Goal: Transaction & Acquisition: Book appointment/travel/reservation

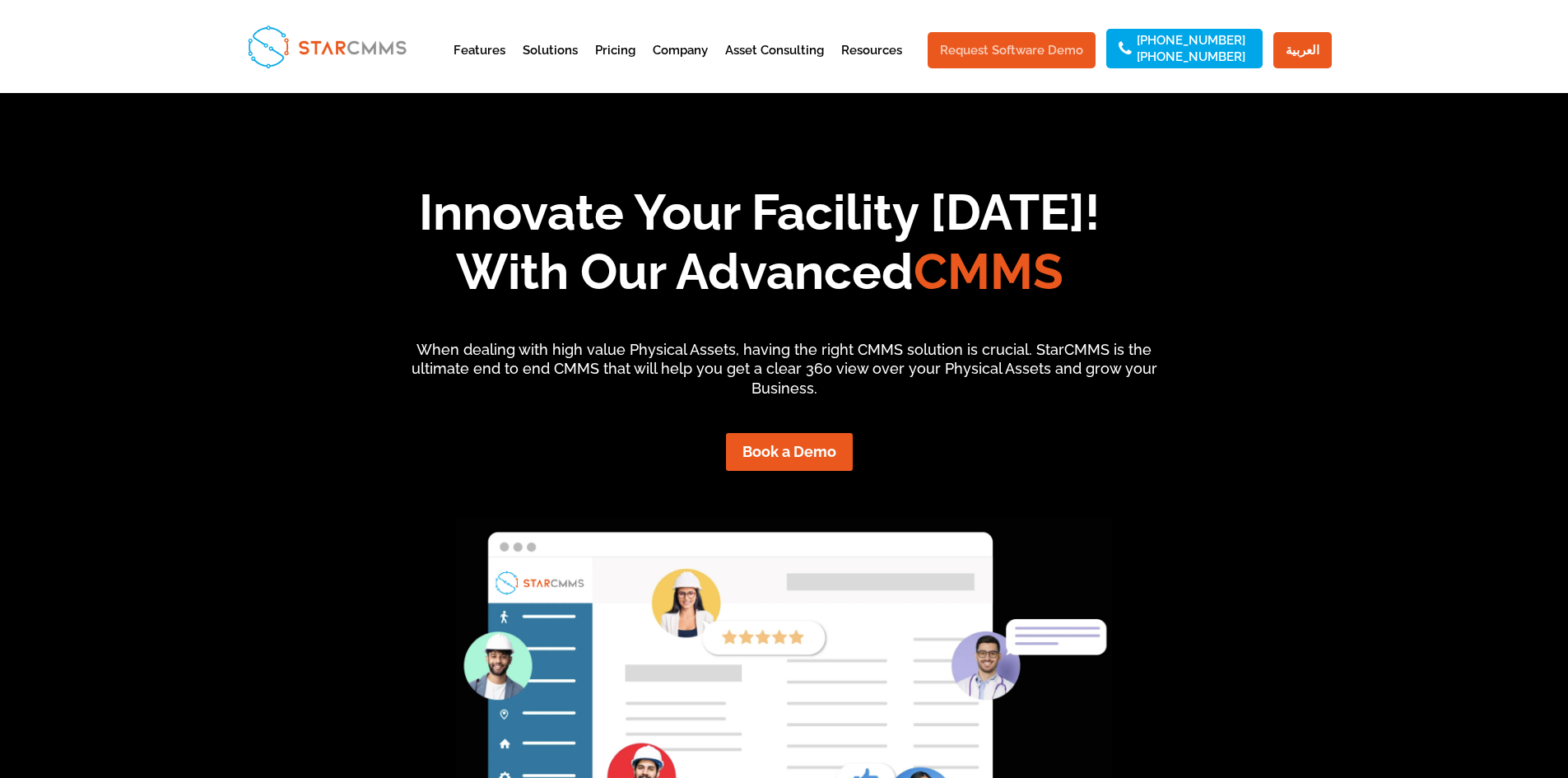
click at [1023, 59] on link "Request Software Demo" at bounding box center [1011, 50] width 168 height 36
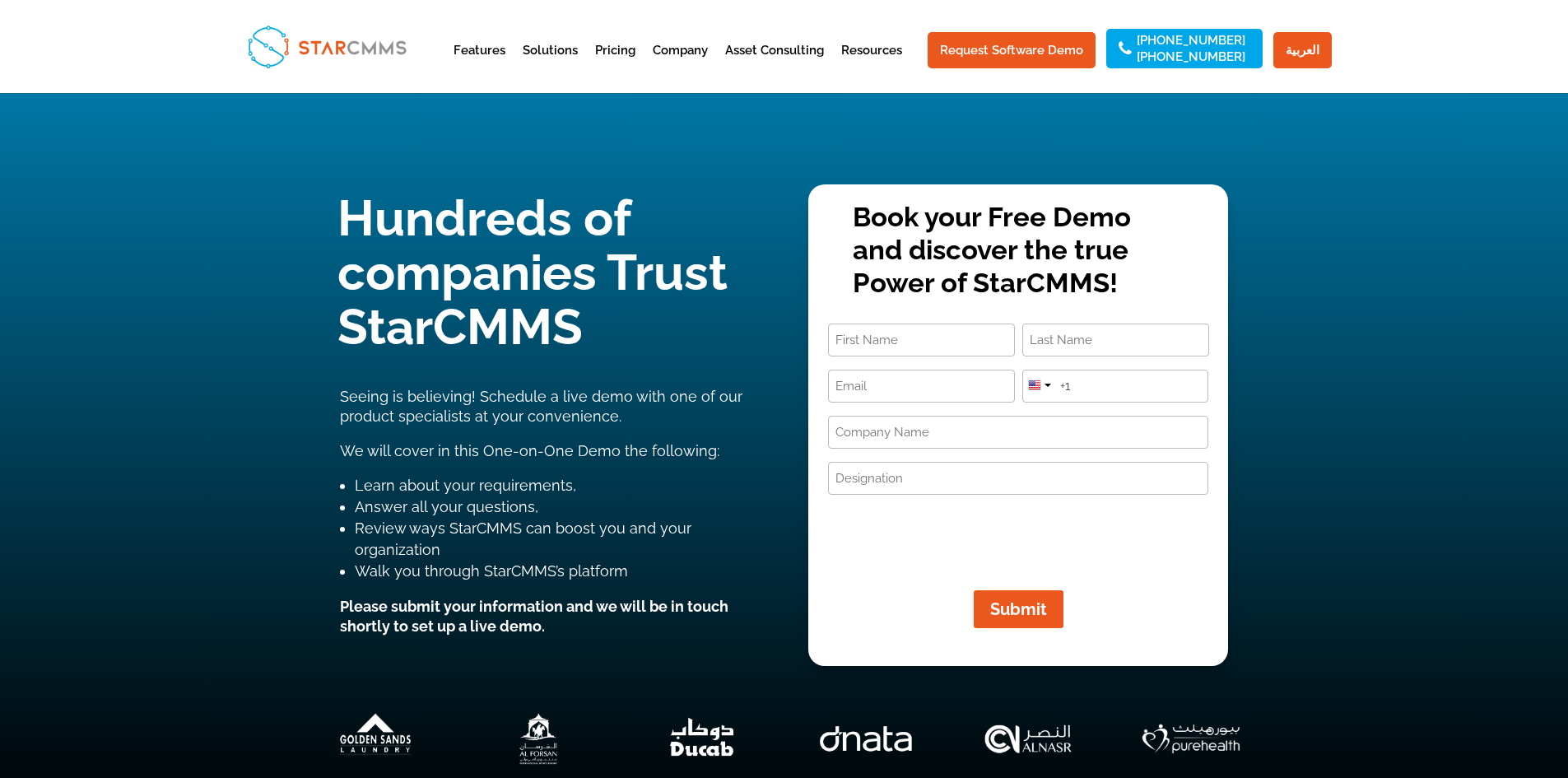
click at [889, 341] on input "First" at bounding box center [921, 340] width 187 height 33
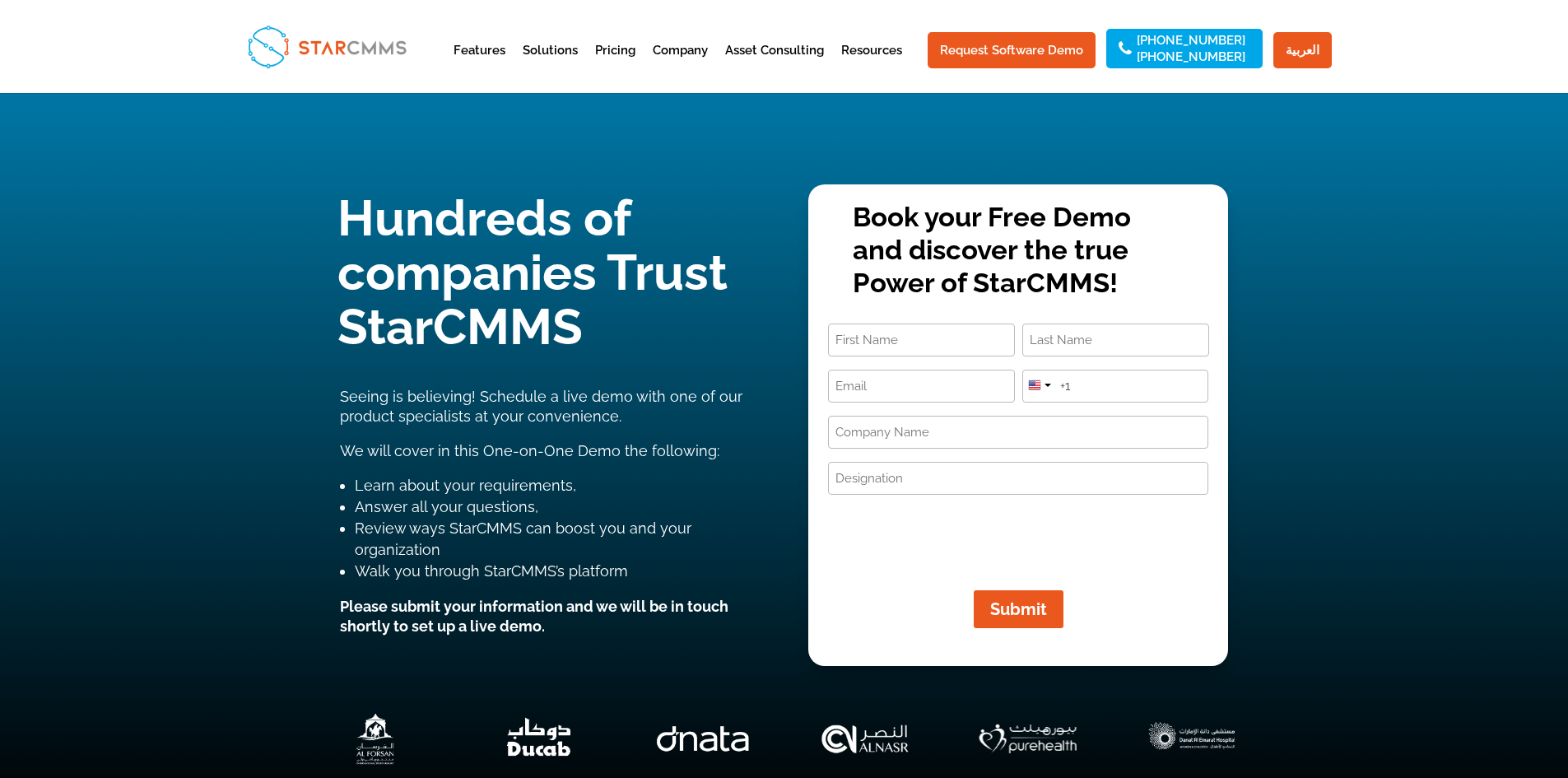
type input "[PERSON_NAME]"
type input "[EMAIL_ADDRESS][DOMAIN_NAME]"
type input "[PHONE_NUMBER]"
type input "IT Service"
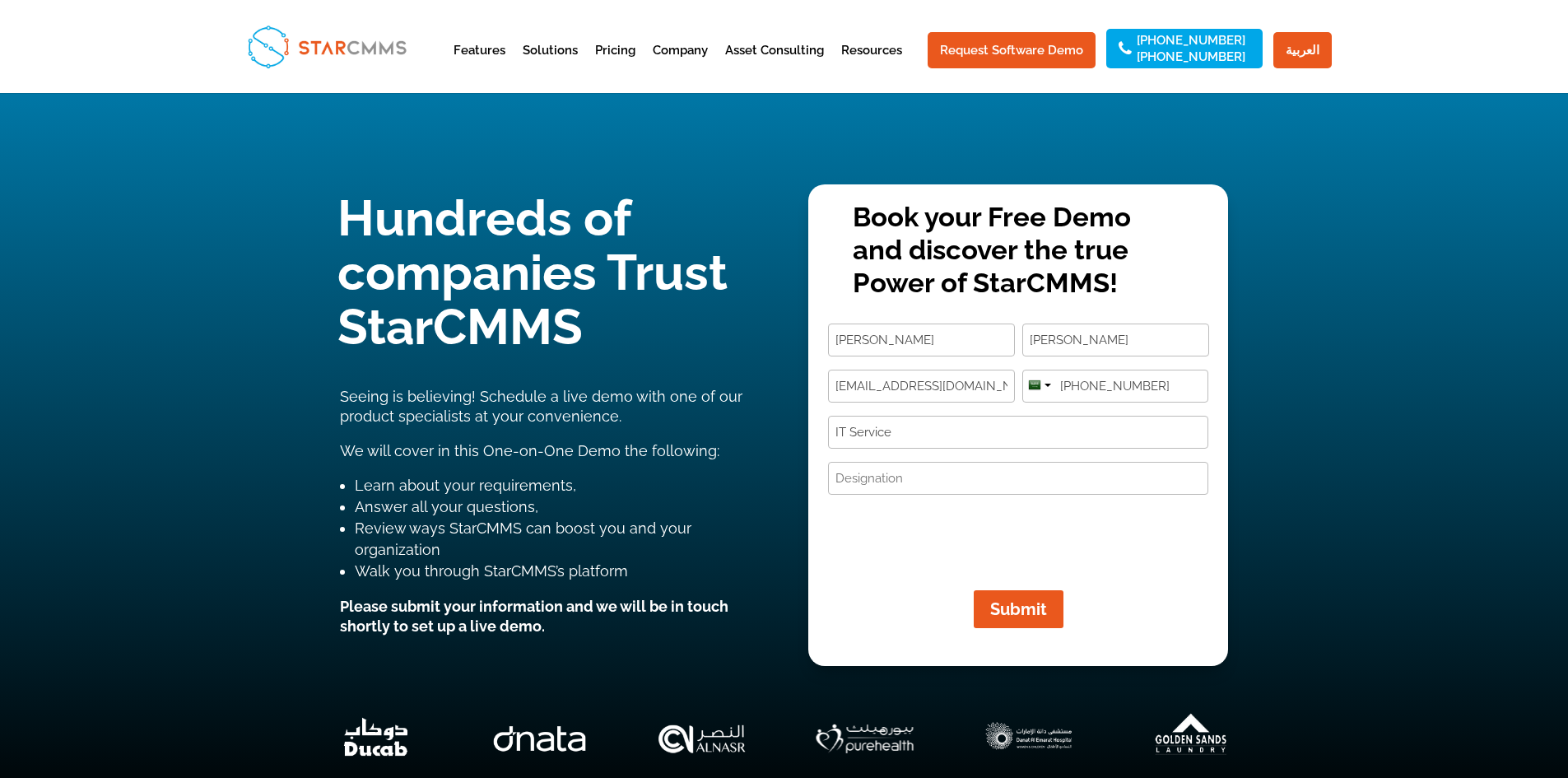
drag, startPoint x: 973, startPoint y: 392, endPoint x: 648, endPoint y: 369, distance: 325.8
click at [648, 264] on div "Hundreds of companies Trust StarCMMS Seeing is believing! Schedule a live demo …" at bounding box center [784, 223] width 889 height 82
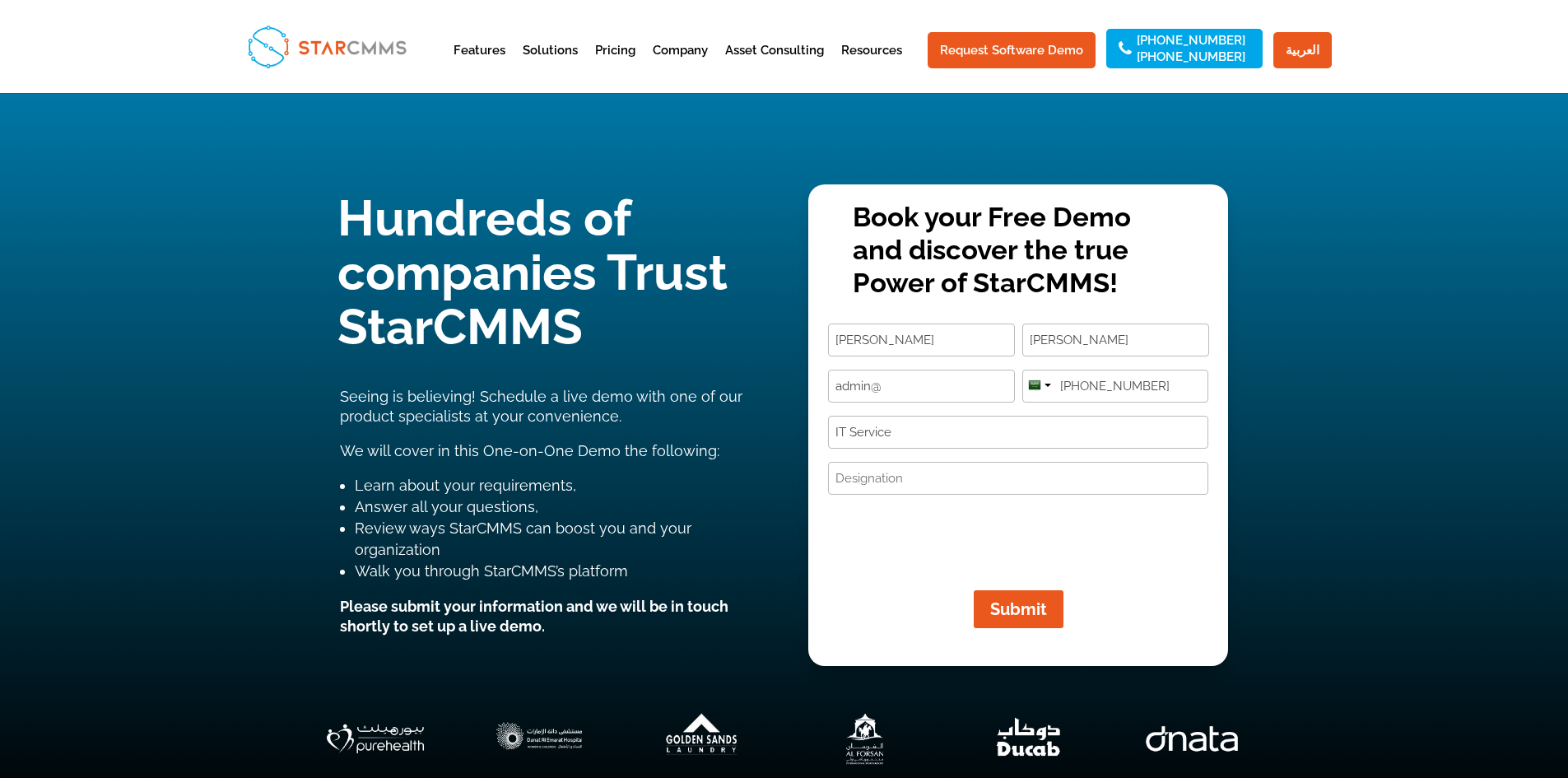
type input "[EMAIL_ADDRESS][DOMAIN_NAME]"
drag, startPoint x: 1176, startPoint y: 391, endPoint x: 981, endPoint y: 383, distance: 195.2
click at [981, 383] on div "Name (Required) [PERSON_NAME] First [PERSON_NAME] Last Email (Required) [EMAIL_…" at bounding box center [1018, 448] width 380 height 248
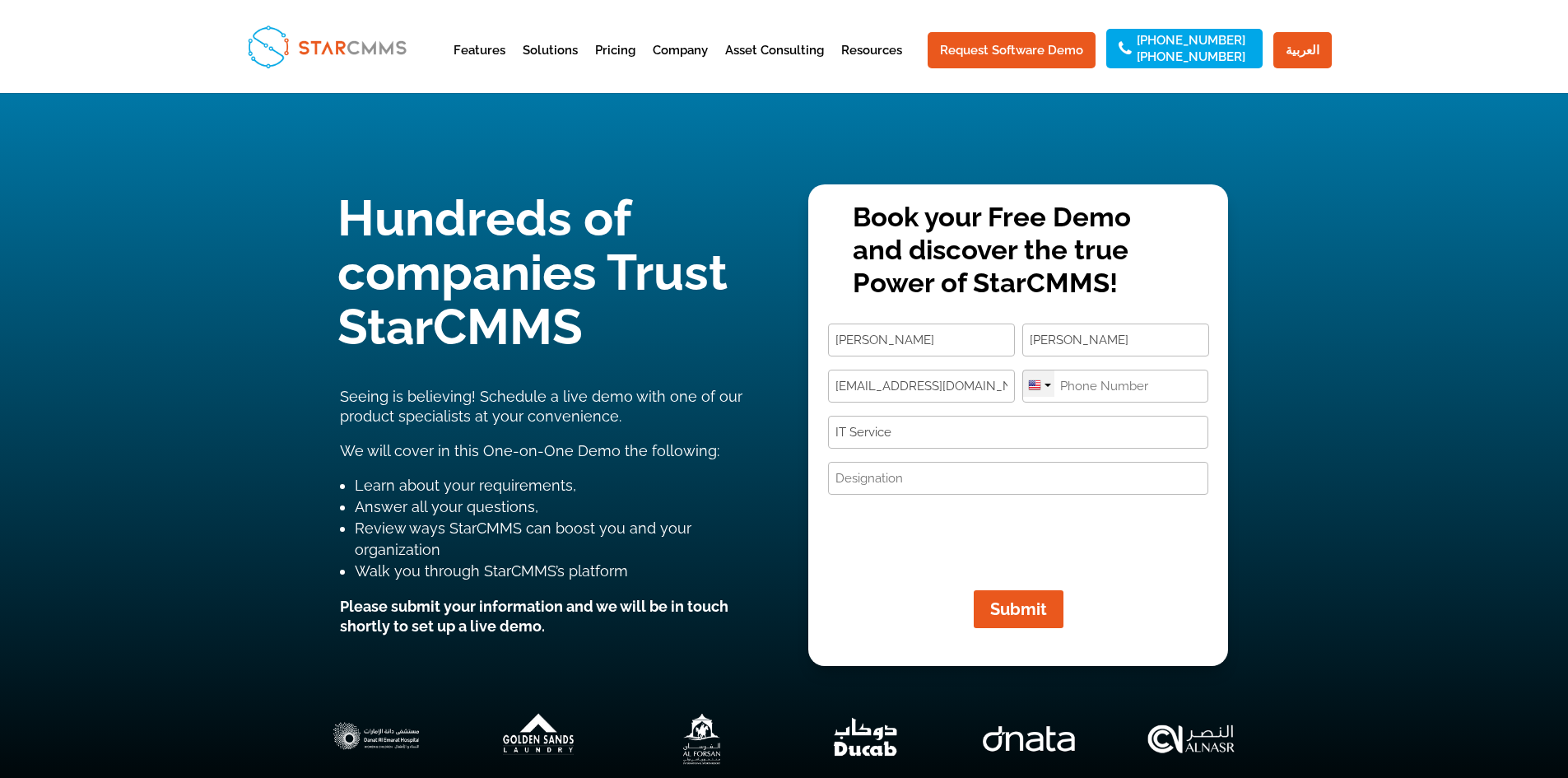
click at [1044, 380] on div at bounding box center [1039, 383] width 32 height 27
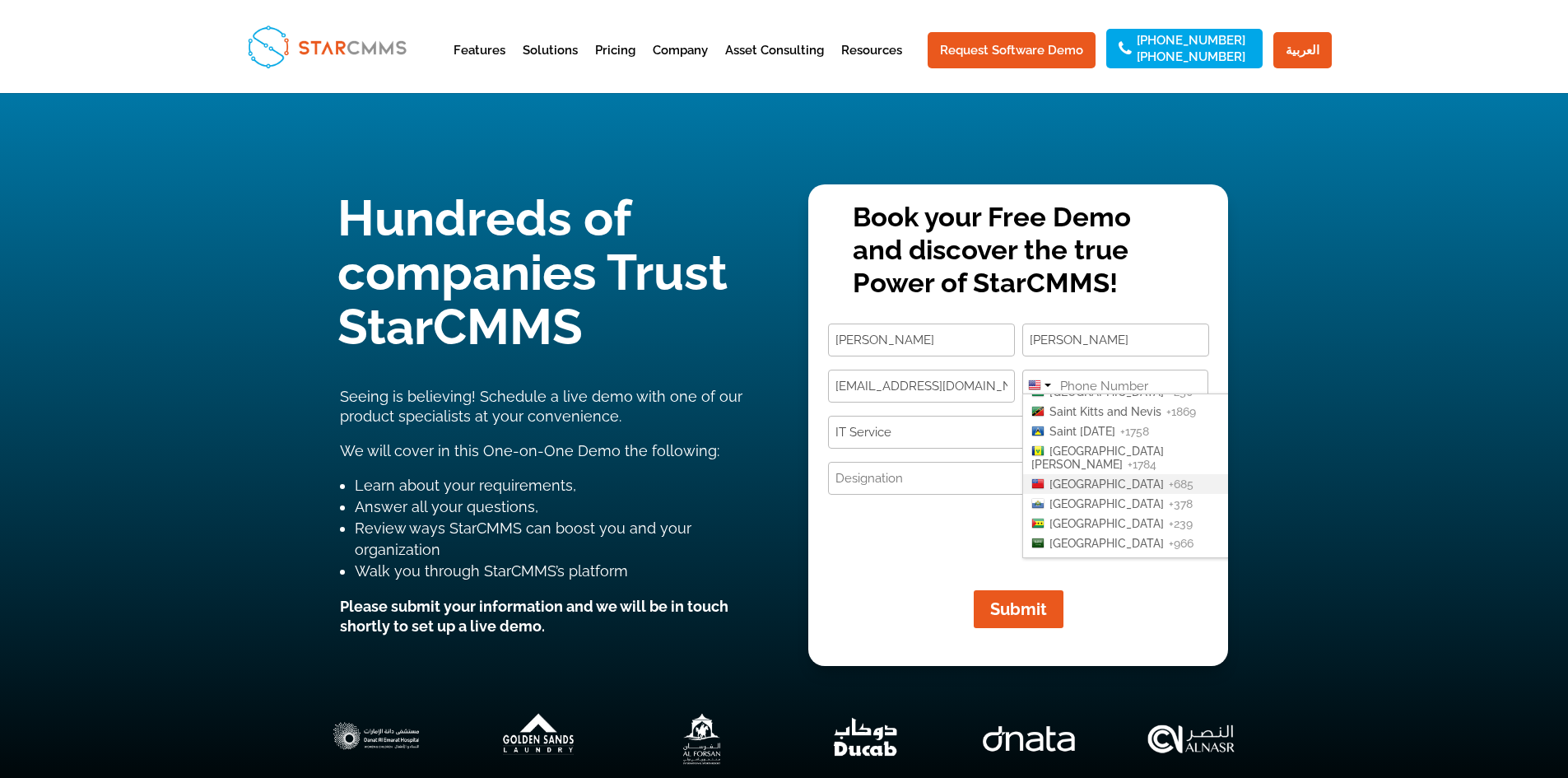
scroll to position [3343, 0]
click at [1110, 509] on span "[GEOGRAPHIC_DATA]" at bounding box center [1106, 515] width 115 height 13
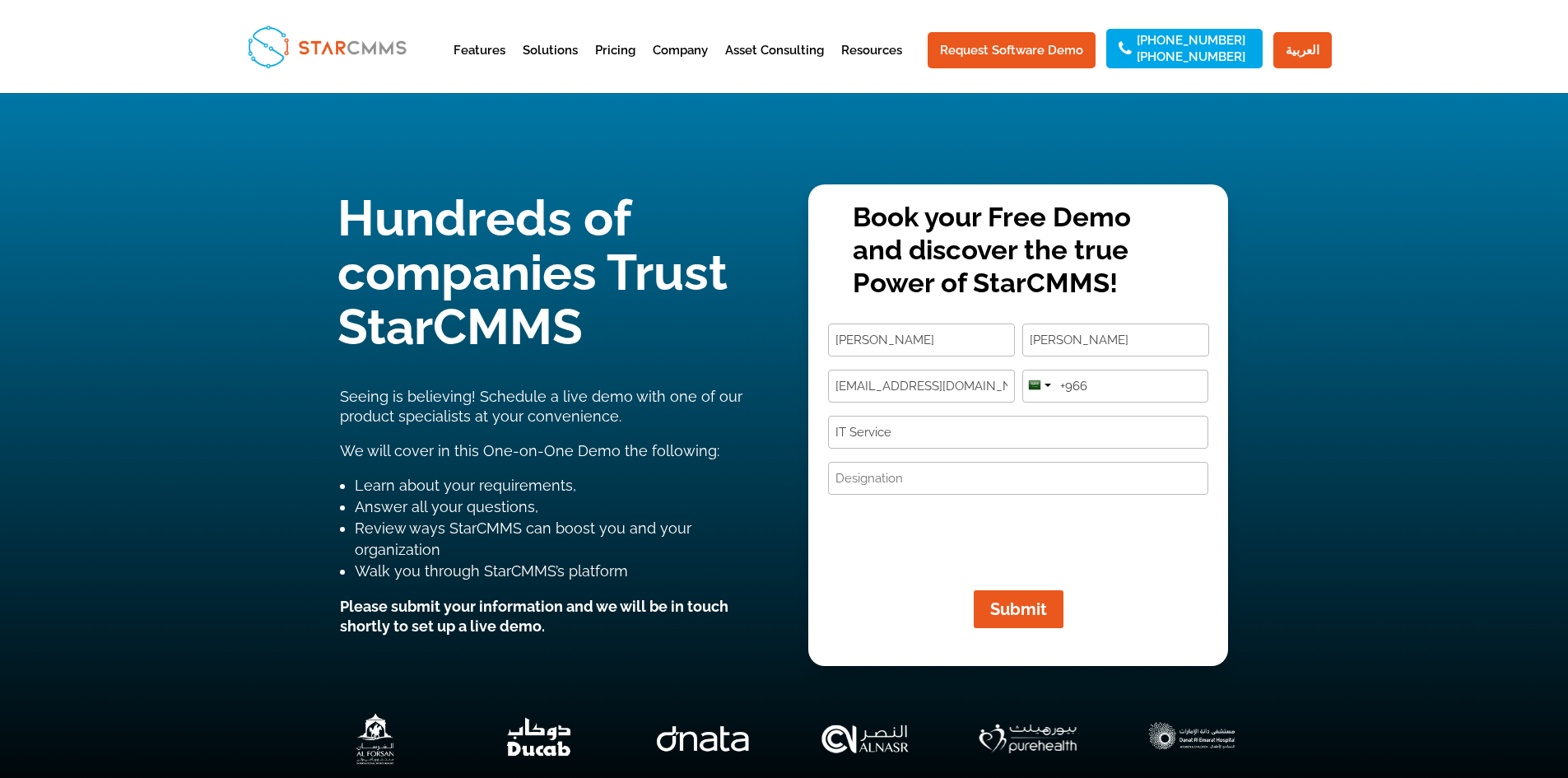
paste input "67310897"
type input "[PHONE_NUMBER]"
click at [903, 476] on input "Designation (Required)" at bounding box center [1018, 478] width 380 height 33
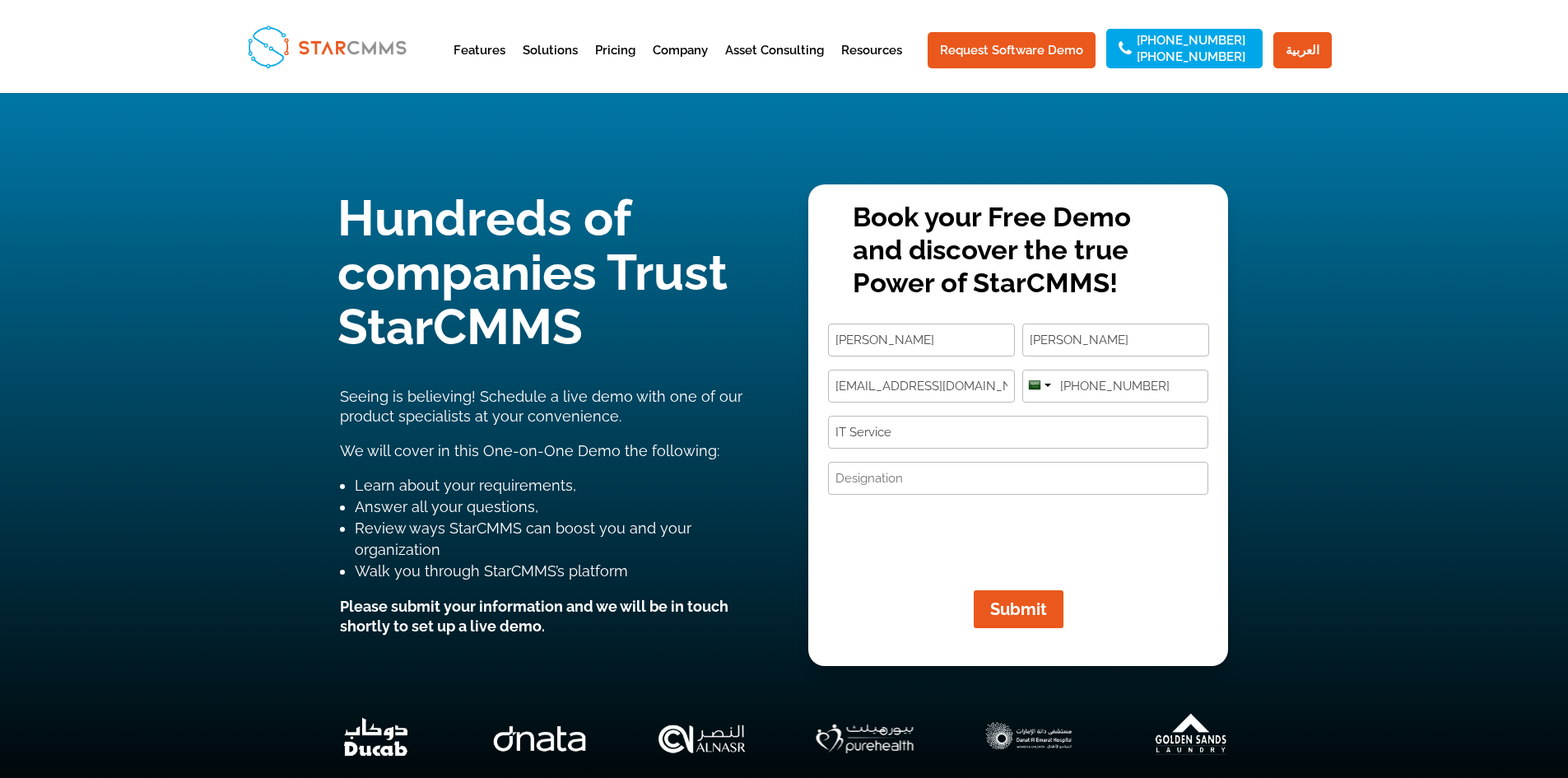
click at [879, 481] on input "Designation (Required)" at bounding box center [1018, 478] width 380 height 33
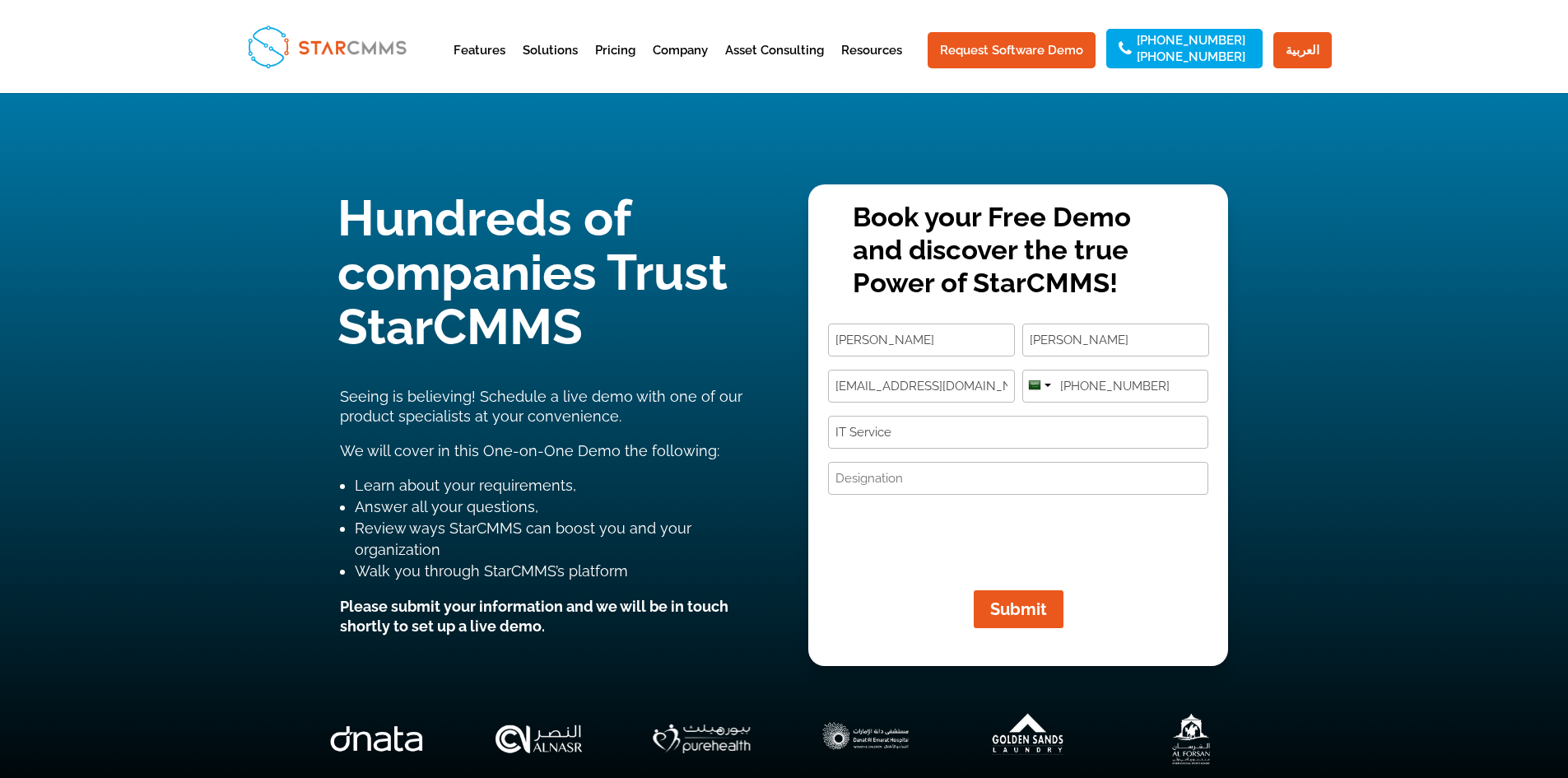
click at [983, 473] on input "Designation (Required)" at bounding box center [1018, 478] width 380 height 33
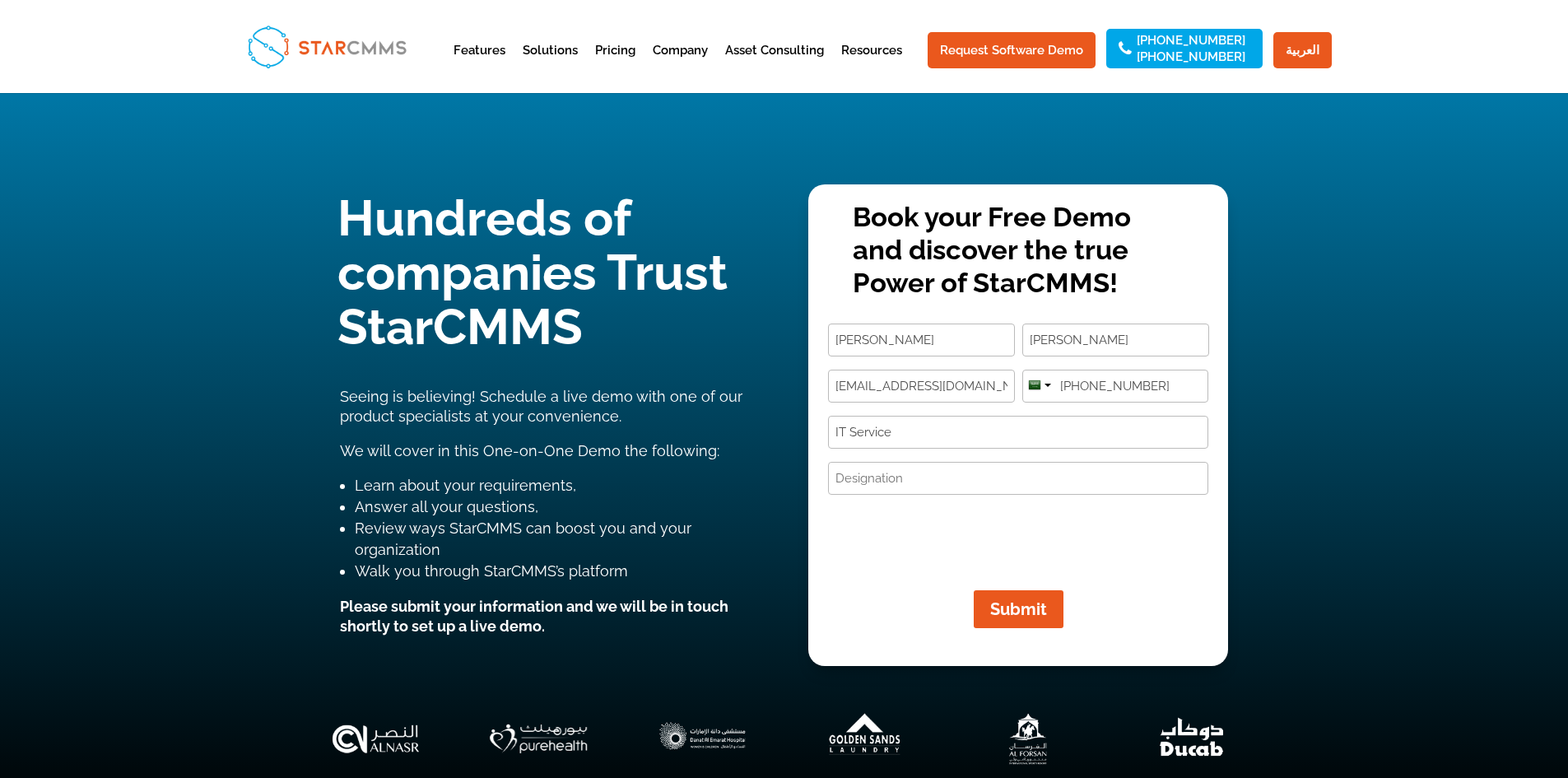
click at [901, 475] on input "Designation (Required)" at bounding box center [1018, 478] width 380 height 33
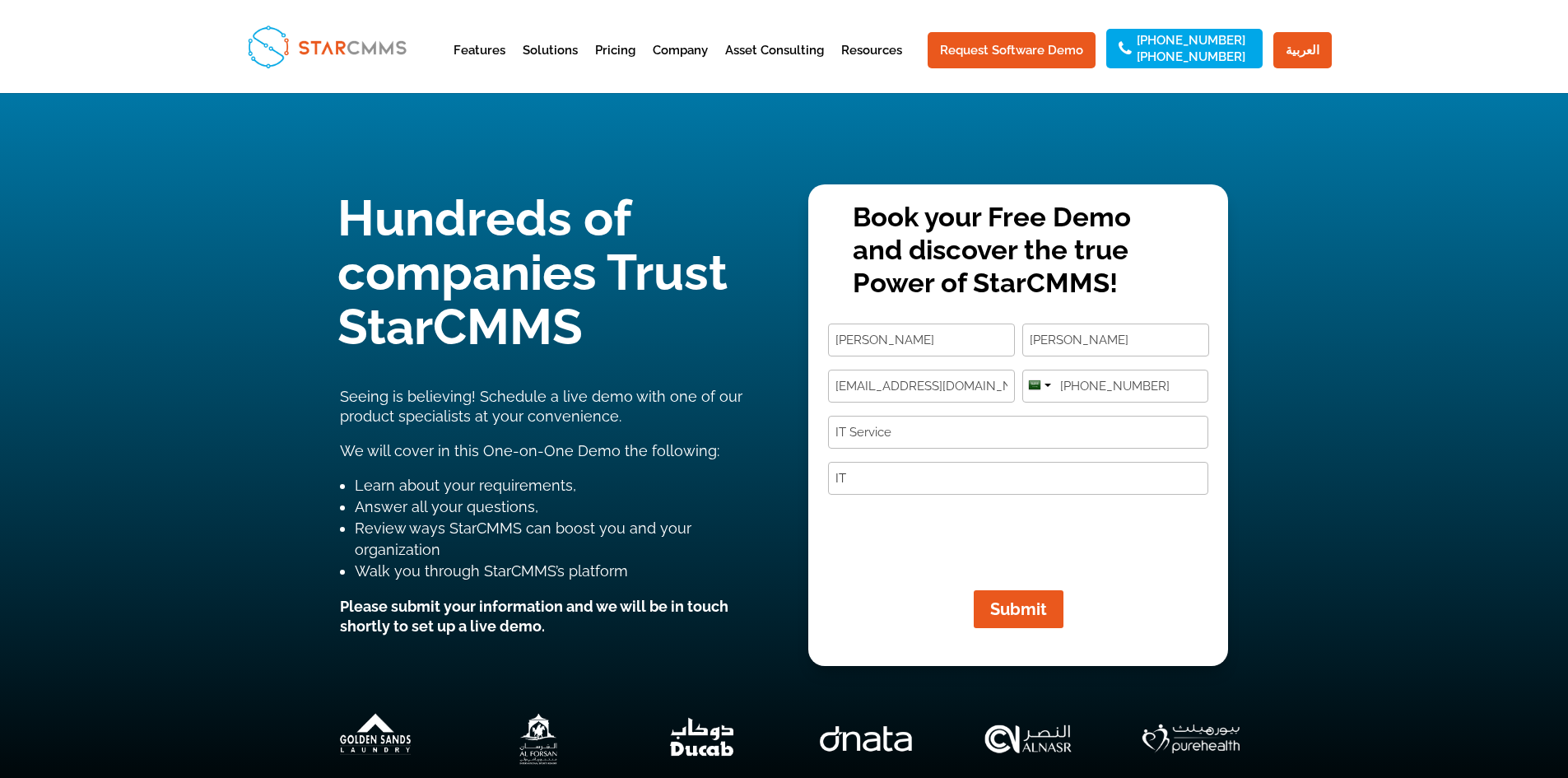
type input "I"
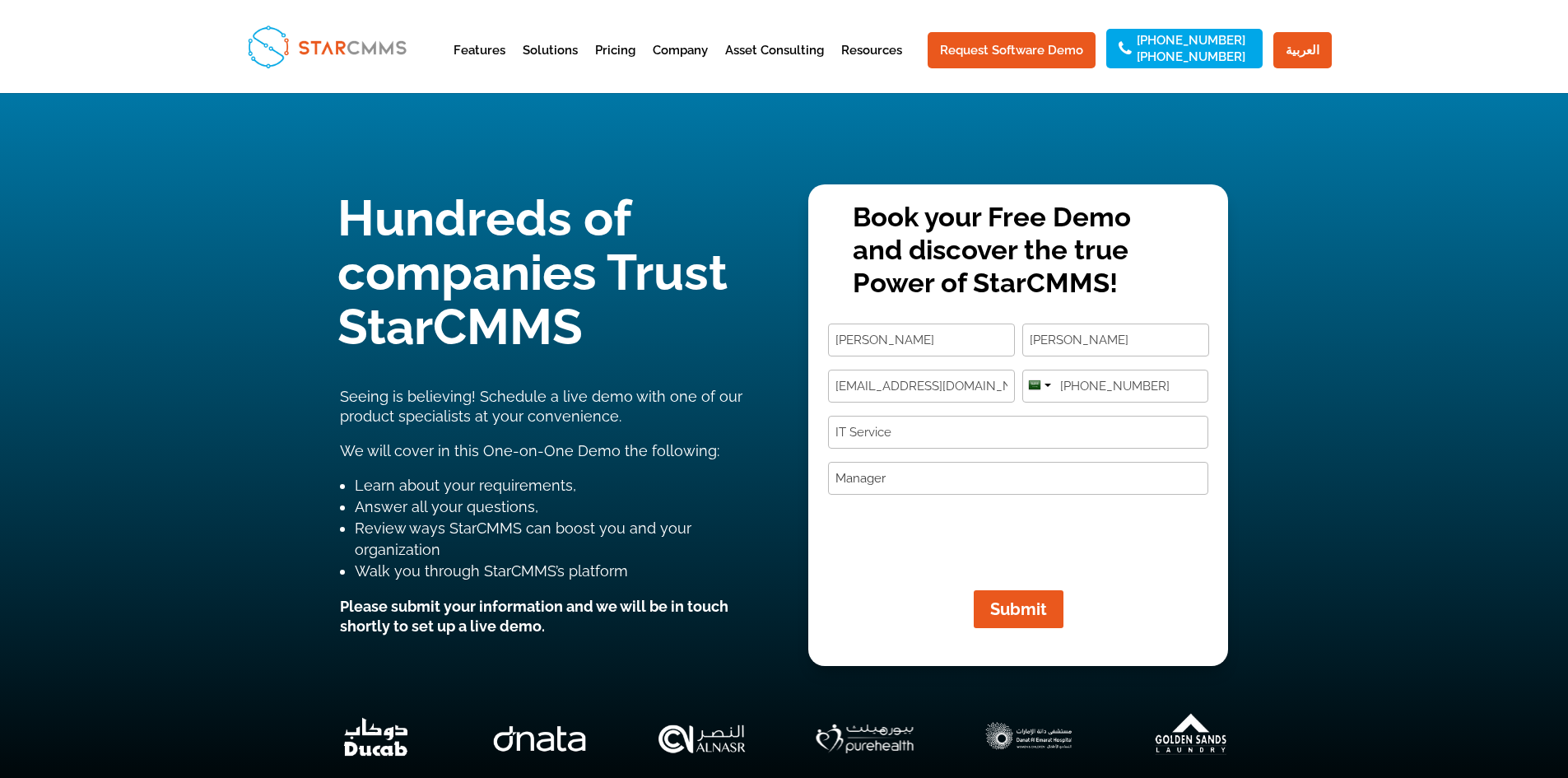
click at [835, 477] on input "Manager" at bounding box center [1018, 478] width 380 height 33
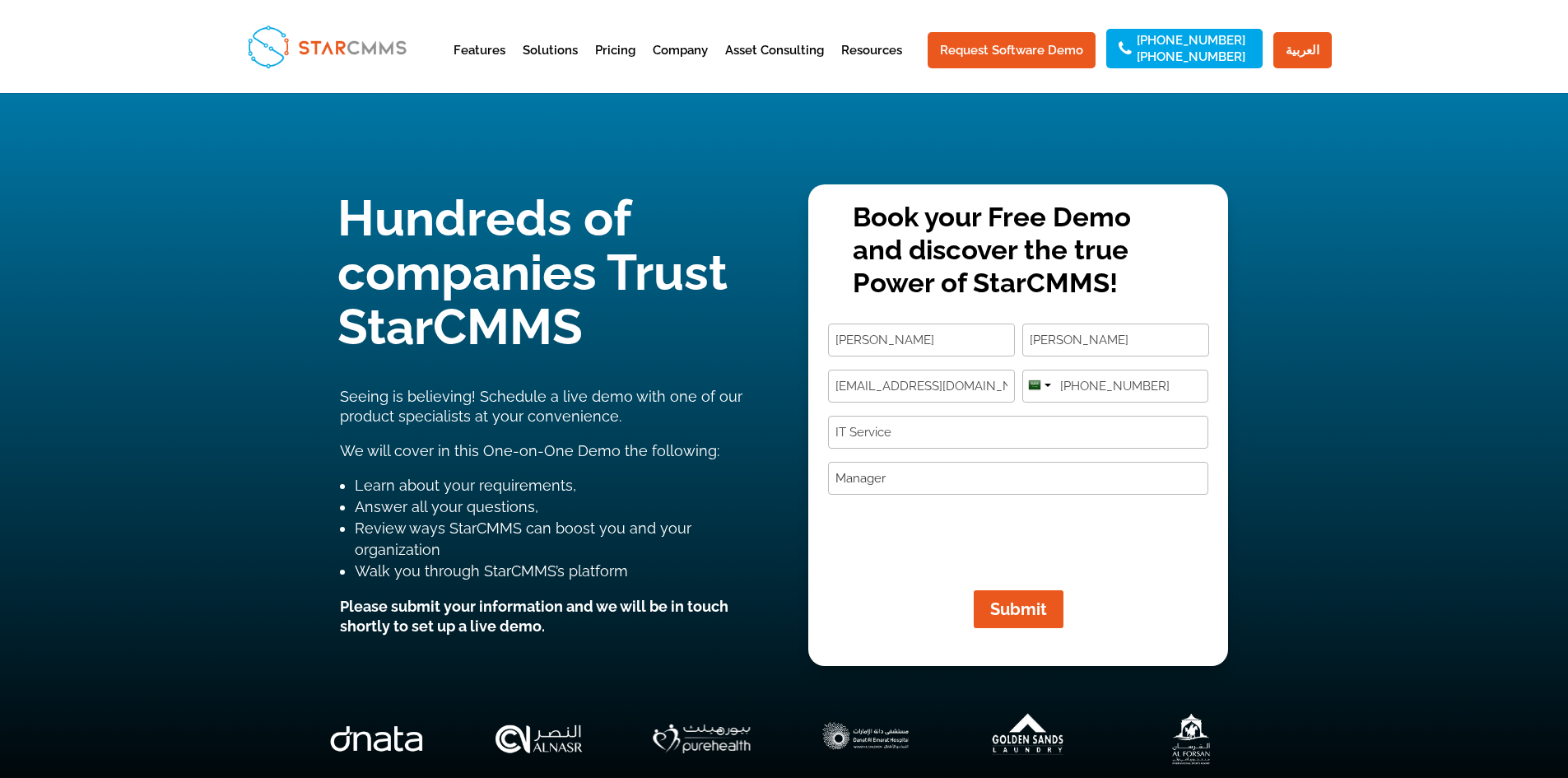
drag, startPoint x: 937, startPoint y: 475, endPoint x: 826, endPoint y: 475, distance: 111.0
click at [826, 475] on div "Book your Free Demo and discover the true Power of StarCMMS! Name (Required) [P…" at bounding box center [1018, 482] width 420 height 318
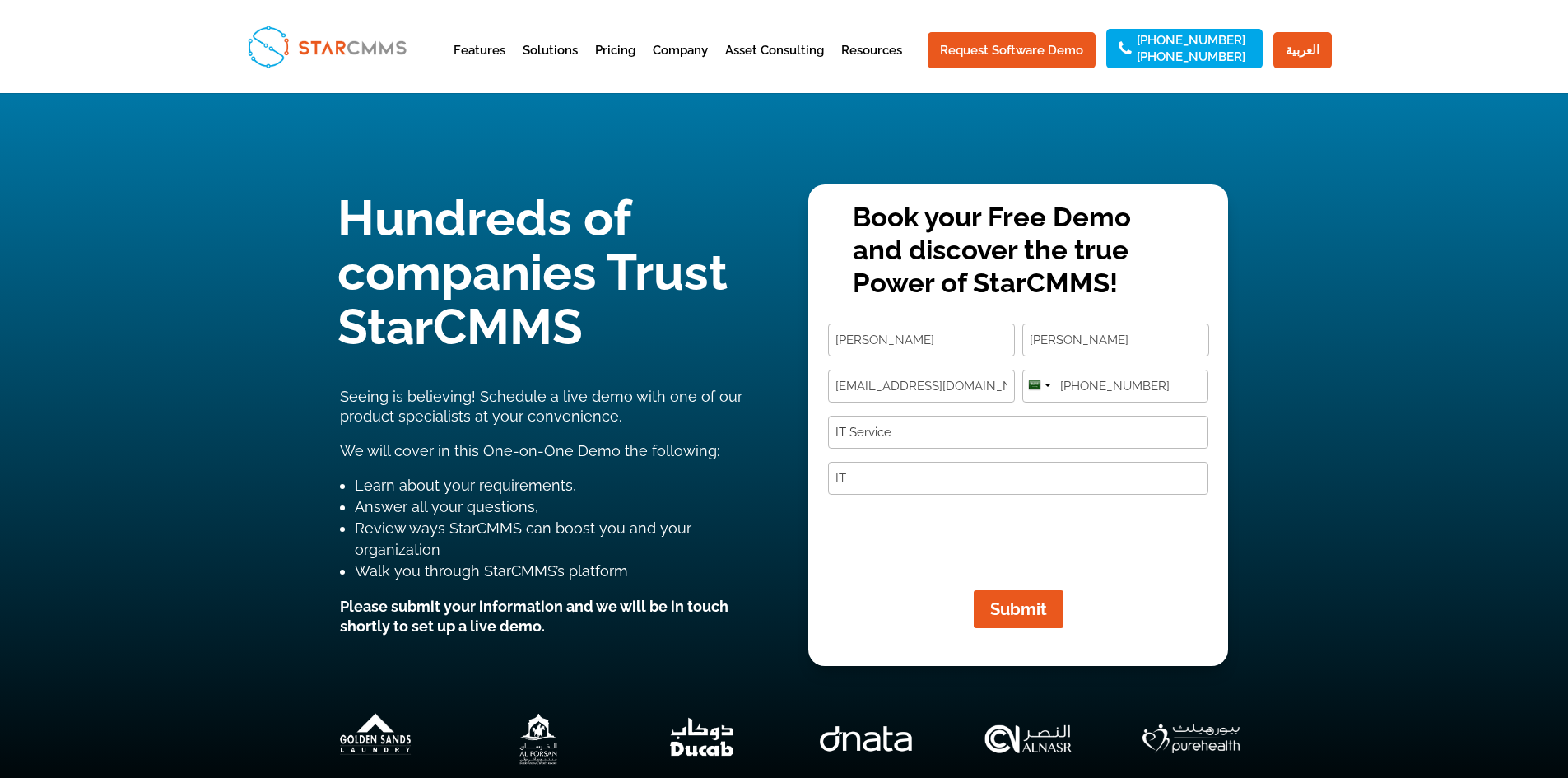
click at [919, 428] on input "IT Service" at bounding box center [1018, 432] width 380 height 33
drag, startPoint x: 864, startPoint y: 462, endPoint x: 867, endPoint y: 482, distance: 20.2
click at [864, 462] on input "IT" at bounding box center [1018, 478] width 380 height 33
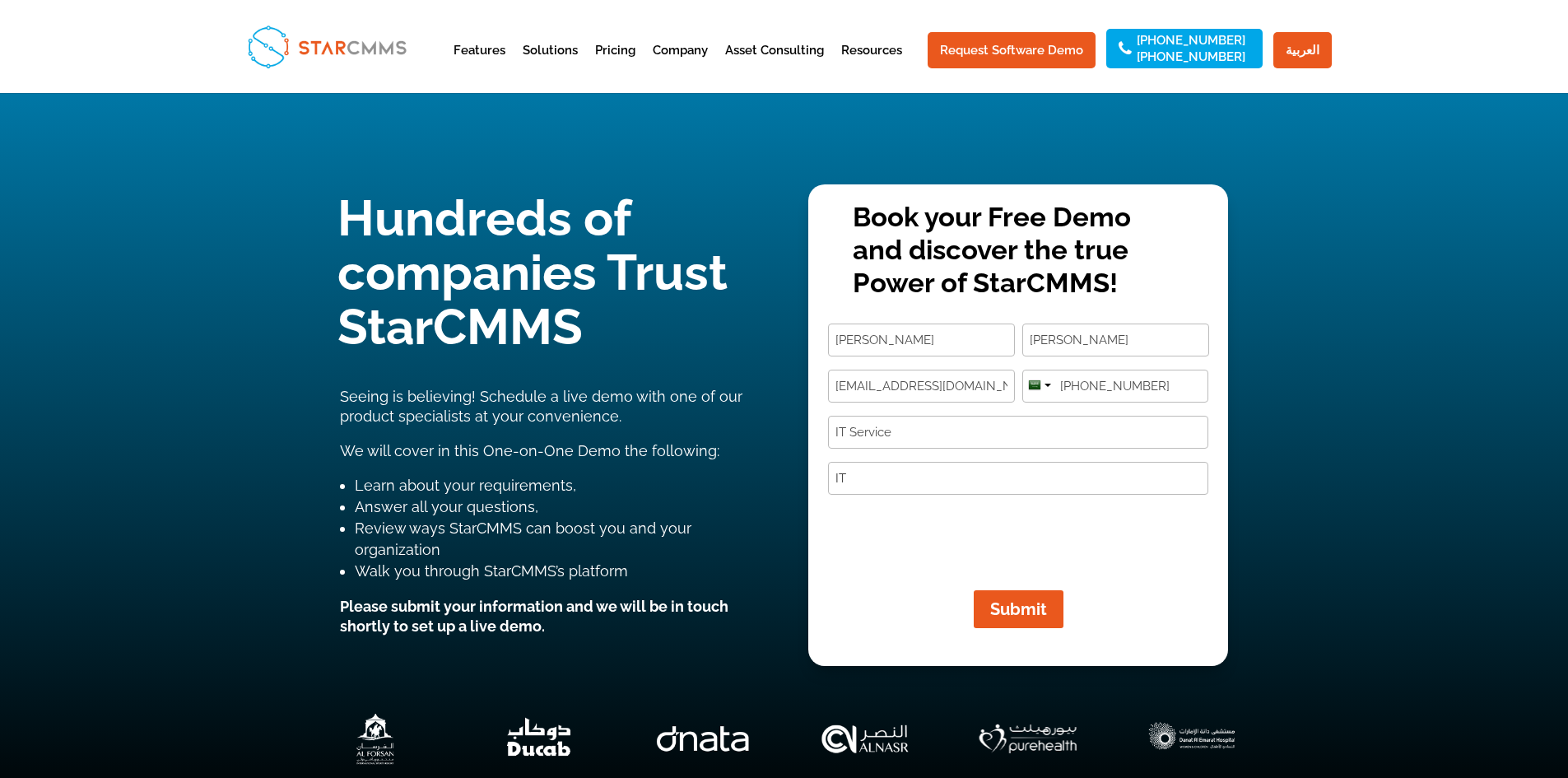
drag, startPoint x: 859, startPoint y: 477, endPoint x: 773, endPoint y: 482, distance: 86.1
click at [773, 482] on div "Hundreds of companies Trust StarCMMS Seeing is believing! Schedule a live demo …" at bounding box center [784, 458] width 1568 height 729
paste input "Administrator"
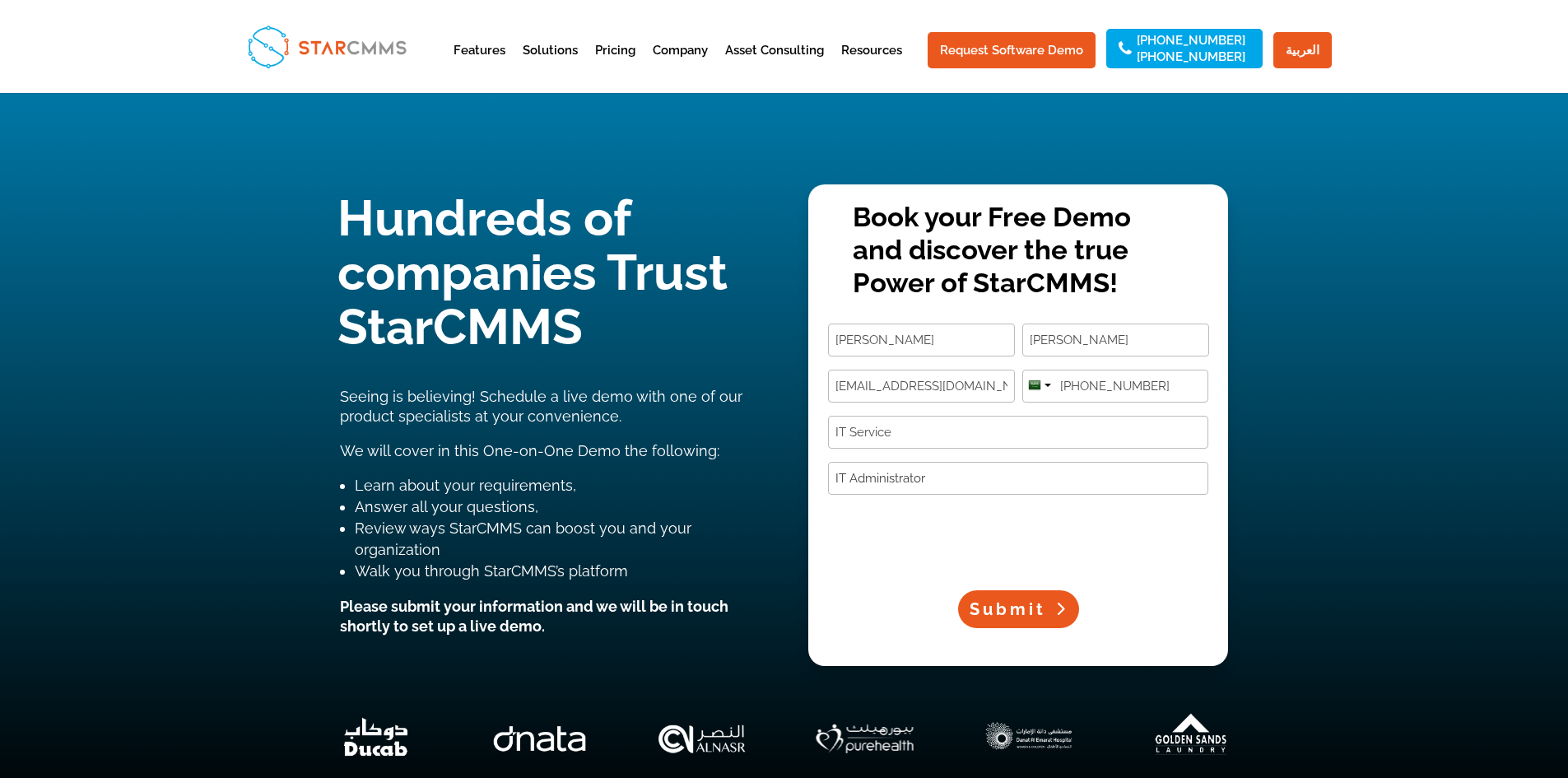
type input "IT Administrator"
click at [1011, 621] on button "Submit" at bounding box center [1018, 609] width 121 height 38
